Goal: Find contact information: Find contact information

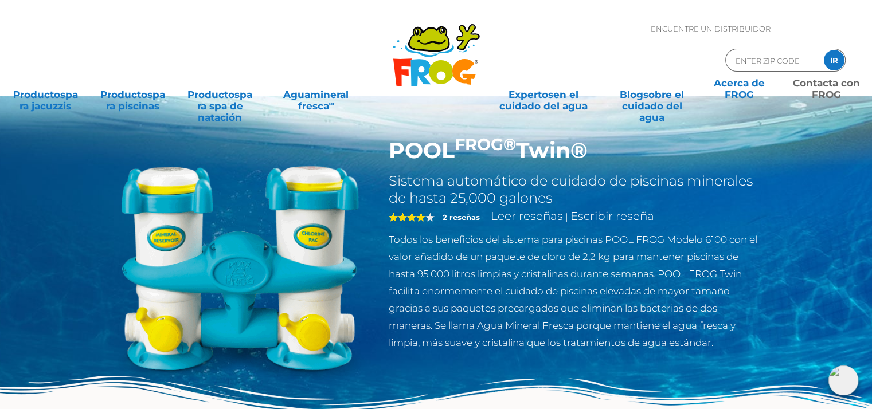
click at [807, 83] on font "Contacta con" at bounding box center [826, 82] width 67 height 11
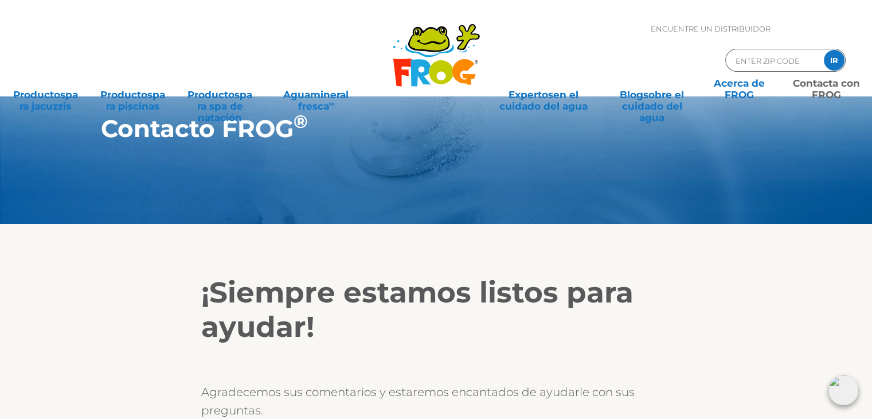
click at [759, 57] on div "MENÚ MENÚ Productos para jacuzzis Todos los productos para jacuzzis Todos los p…" at bounding box center [435, 70] width 849 height 34
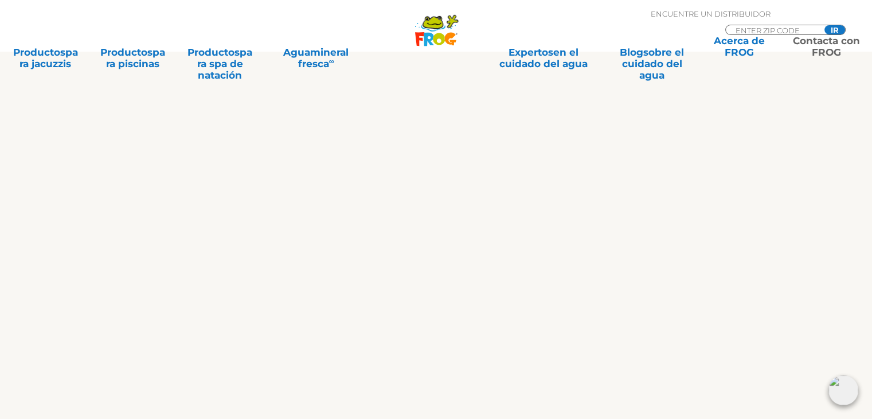
scroll to position [687, 0]
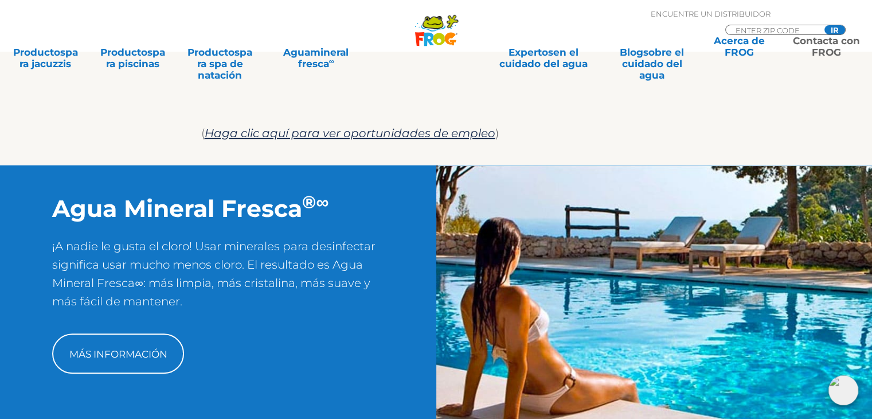
click at [741, 25] on div "MENÚ MENÚ Productos para jacuzzis Todos los productos para jacuzzis Todos los p…" at bounding box center [435, 26] width 849 height 21
click at [752, 30] on div "MENÚ MENÚ Productos para jacuzzis Todos los productos para jacuzzis Todos los p…" at bounding box center [435, 26] width 849 height 21
click at [835, 26] on div "MENÚ MENÚ Productos para jacuzzis Todos los productos para jacuzzis Todos los p…" at bounding box center [435, 26] width 849 height 21
click at [835, 35] on font "Contacta con" at bounding box center [826, 40] width 67 height 11
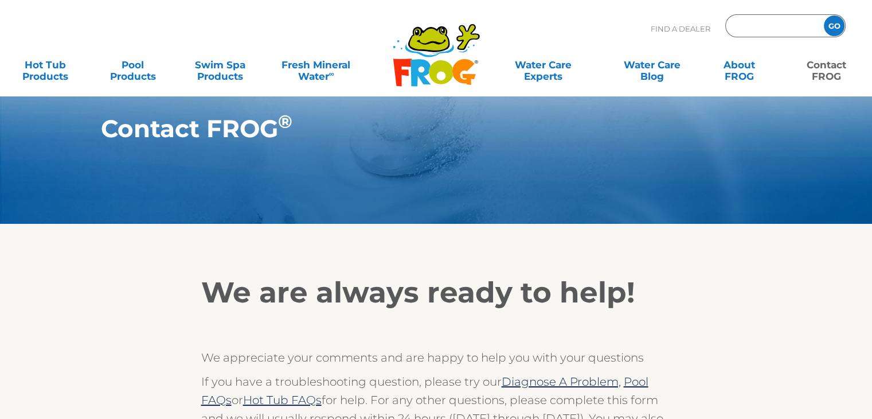
click at [799, 30] on input "Zip Code Form" at bounding box center [772, 26] width 77 height 17
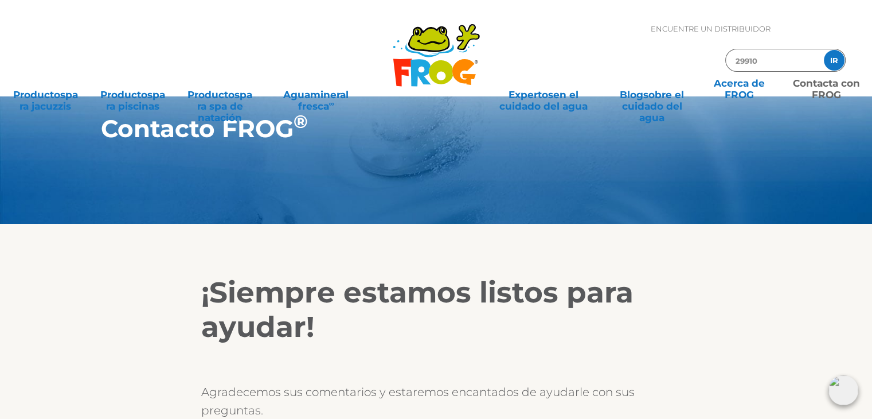
type input "29910"
click at [834, 60] on div "MENÚ MENÚ Productos para jacuzzis Todos los productos para jacuzzis Todos los p…" at bounding box center [435, 70] width 849 height 34
click at [829, 58] on div "MENÚ MENÚ Productos para jacuzzis Todos los productos para jacuzzis Todos los p…" at bounding box center [435, 70] width 849 height 34
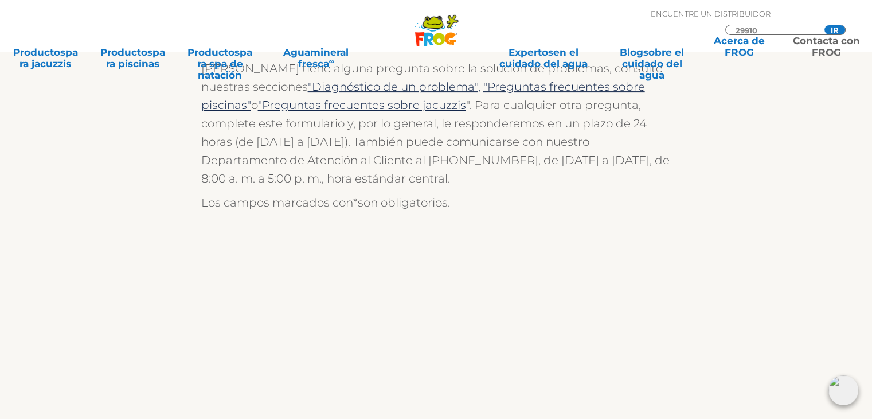
scroll to position [732, 0]
